Goal: Find specific page/section: Find specific page/section

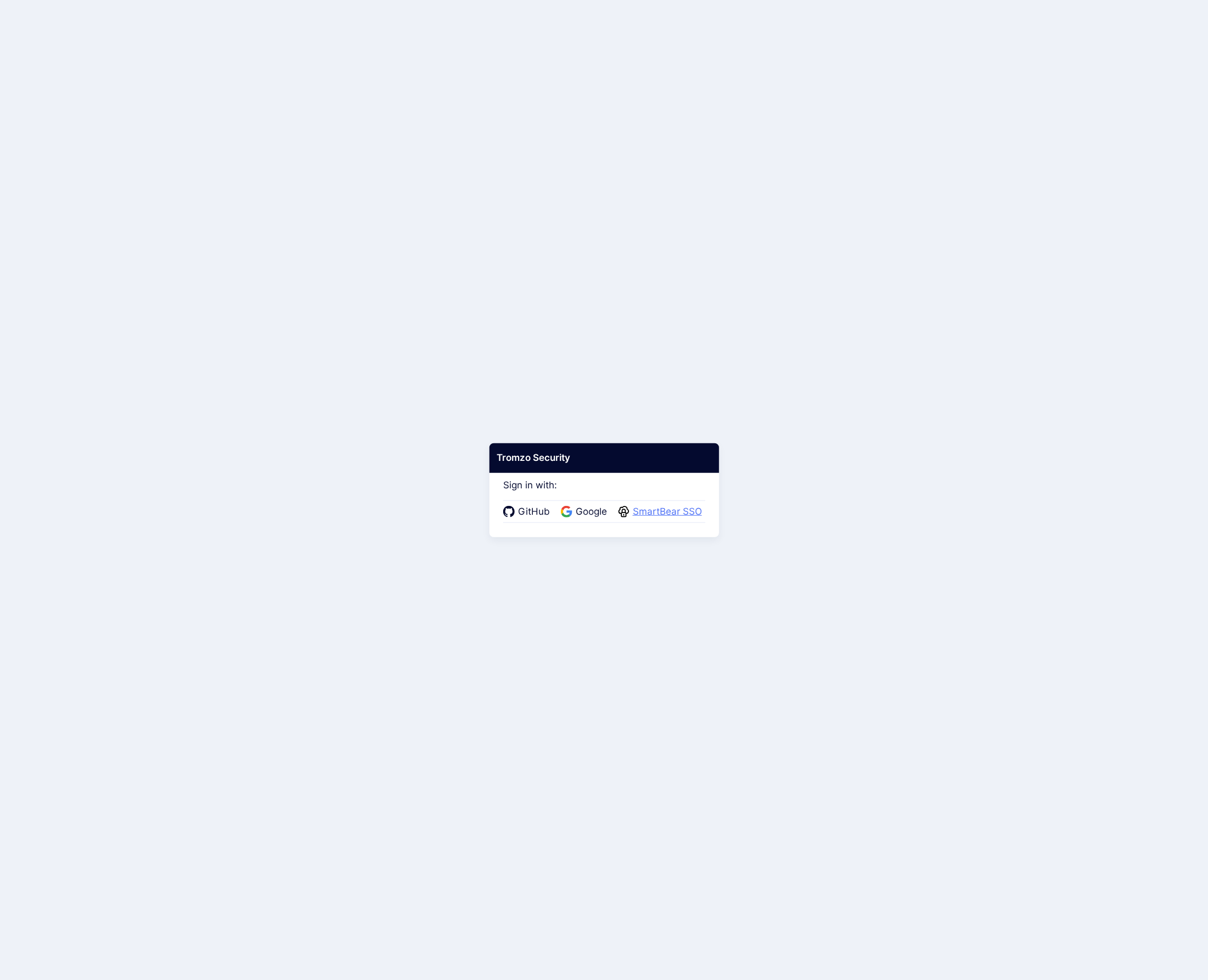
click at [673, 513] on span "SmartBear SSO" at bounding box center [667, 512] width 76 height 14
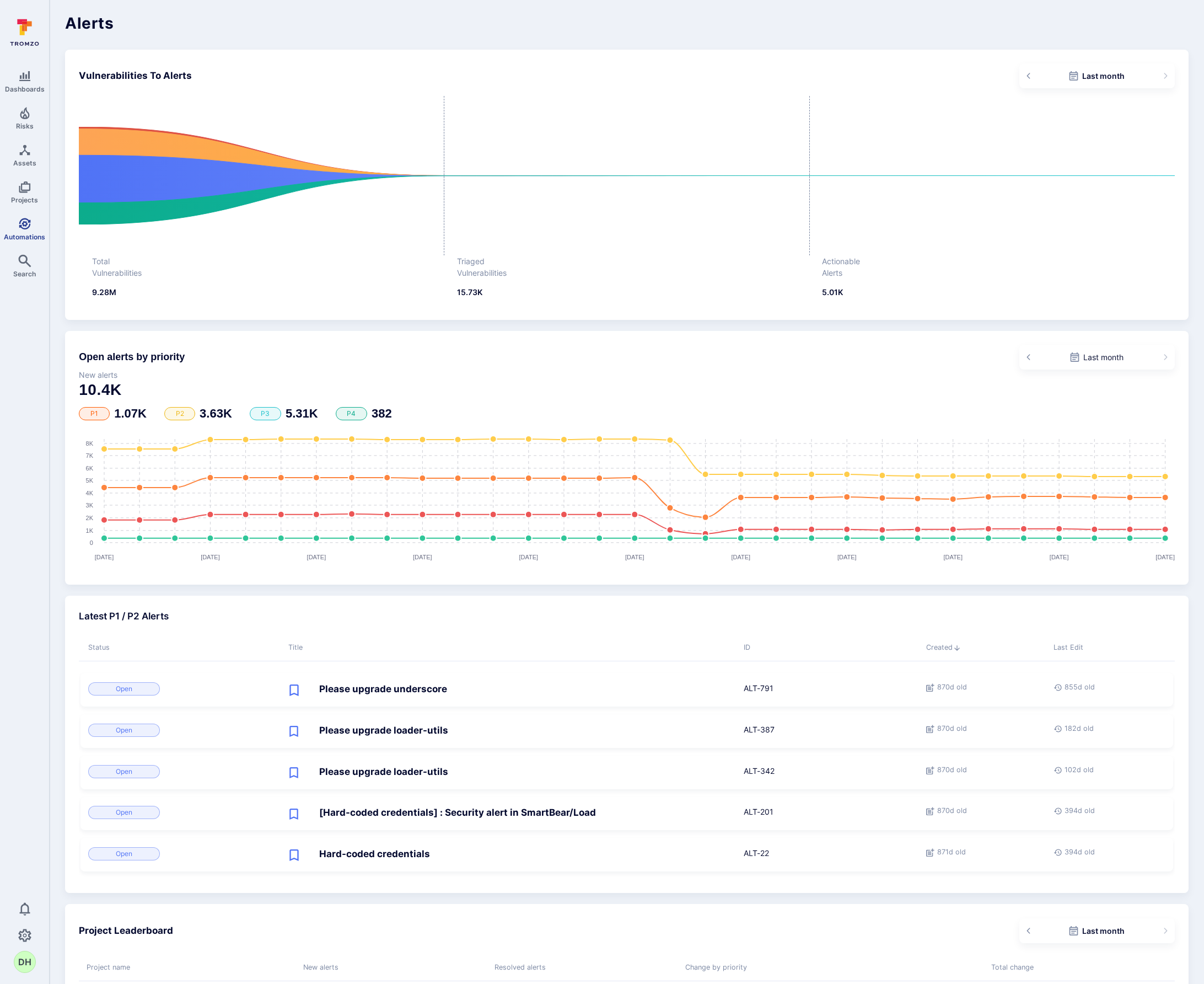
click at [26, 220] on icon "Automations" at bounding box center [25, 224] width 13 height 13
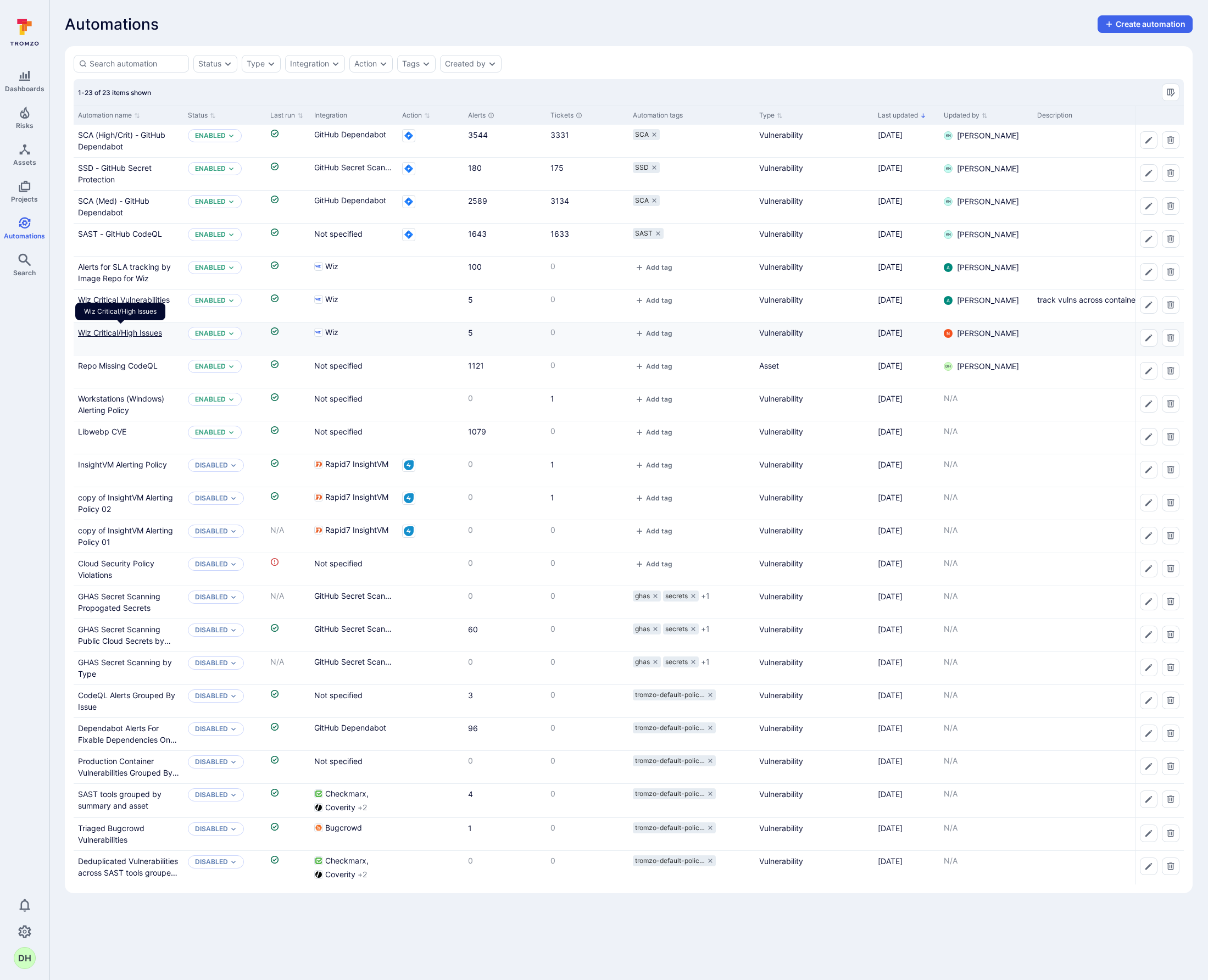
click at [131, 334] on link "Wiz Critical/High Issues" at bounding box center [120, 332] width 84 height 10
